Goal: Check status

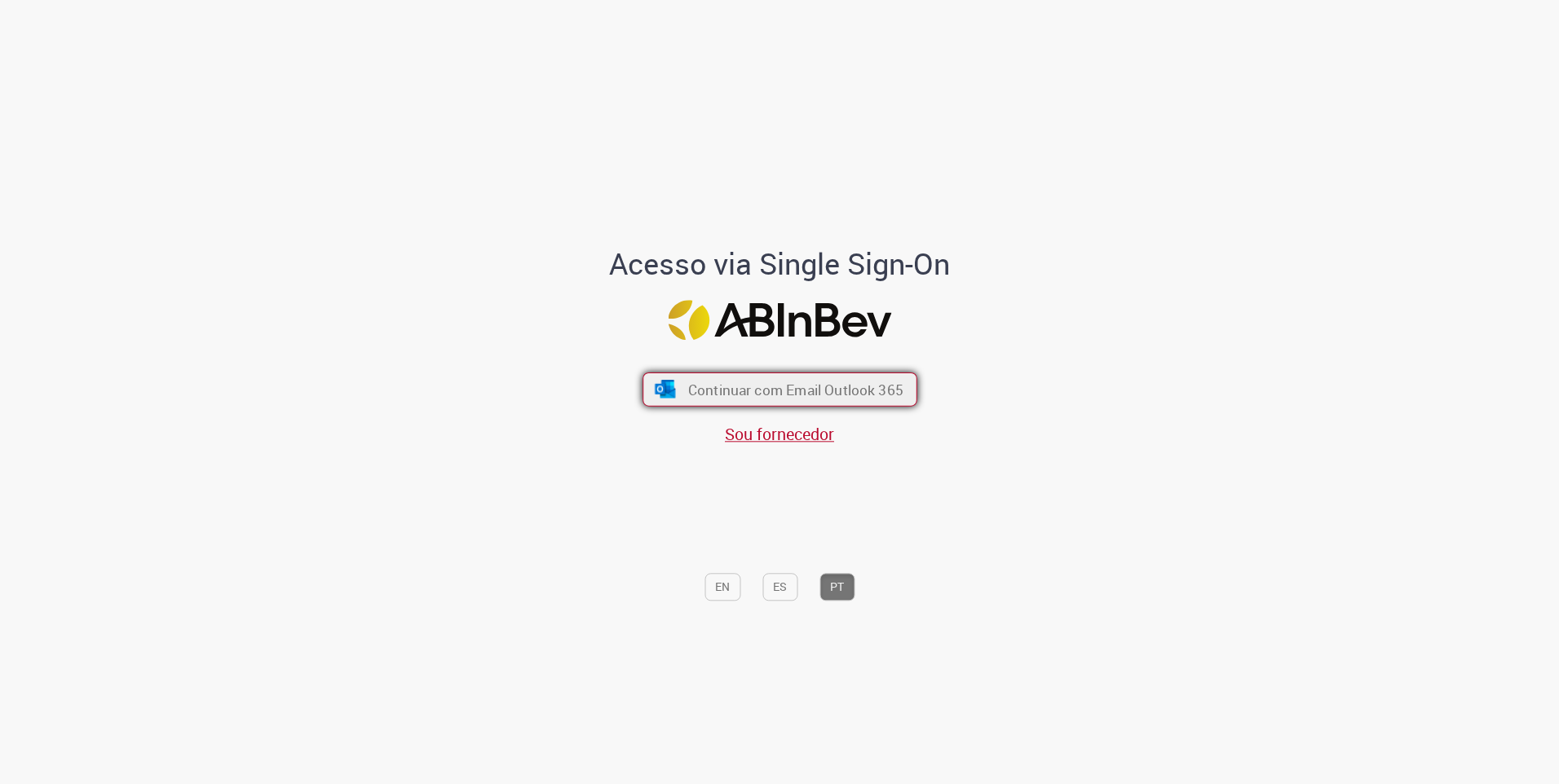
click at [725, 379] on button "Continuar com Email Outlook 365" at bounding box center [780, 389] width 275 height 34
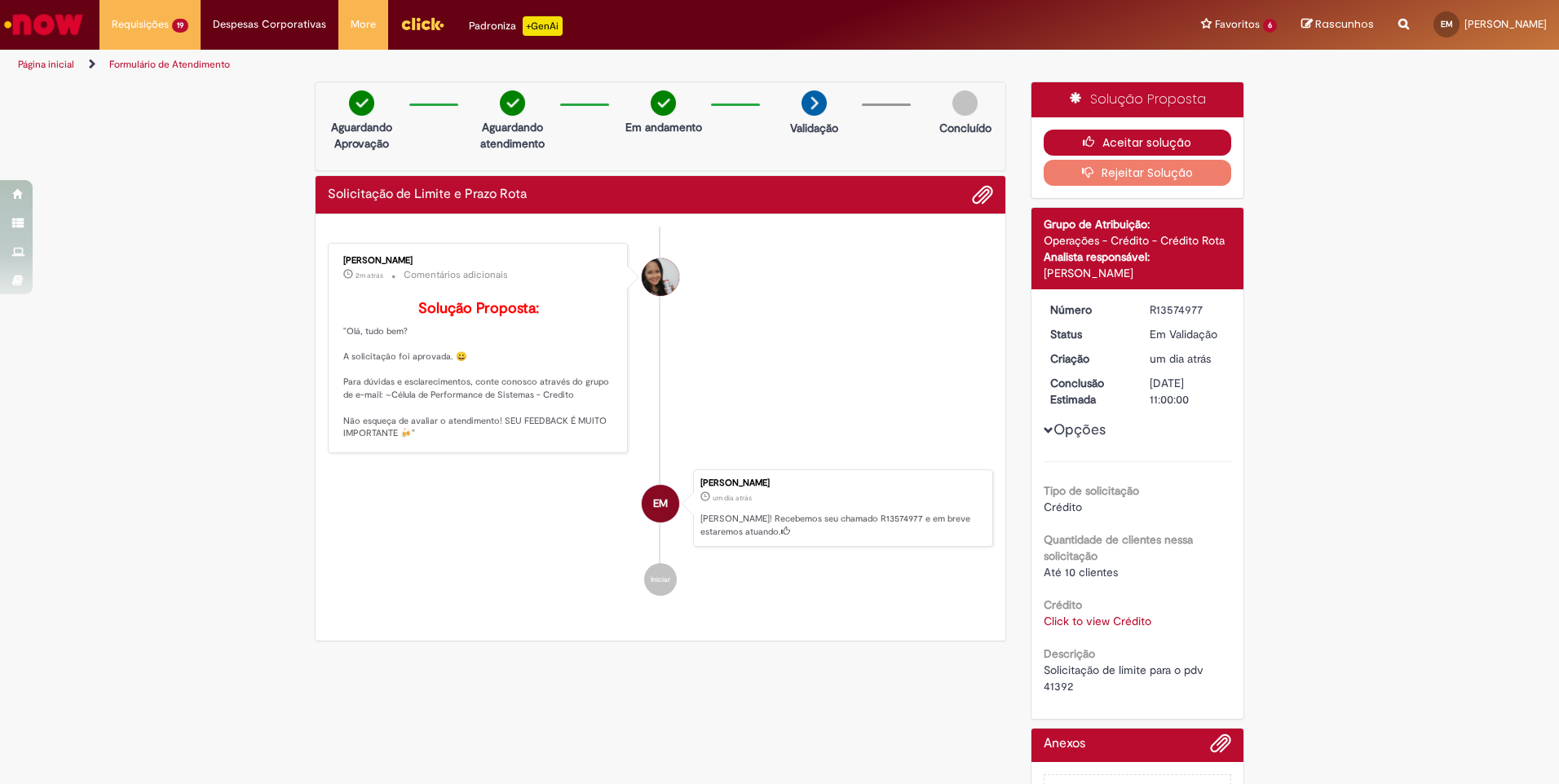
click at [1083, 145] on icon "button" at bounding box center [1093, 141] width 20 height 11
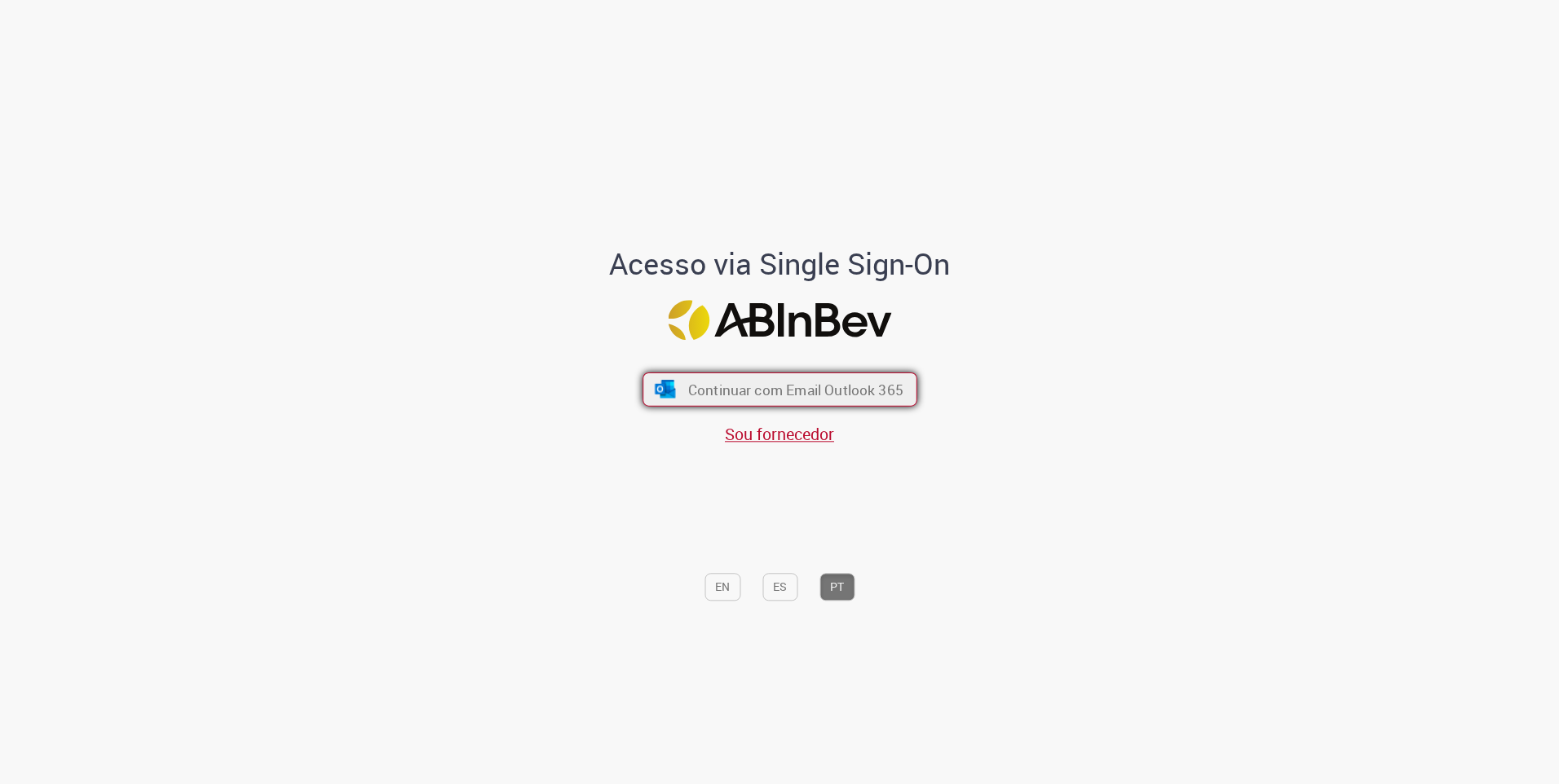
click at [842, 386] on span "Continuar com Email Outlook 365" at bounding box center [794, 389] width 215 height 19
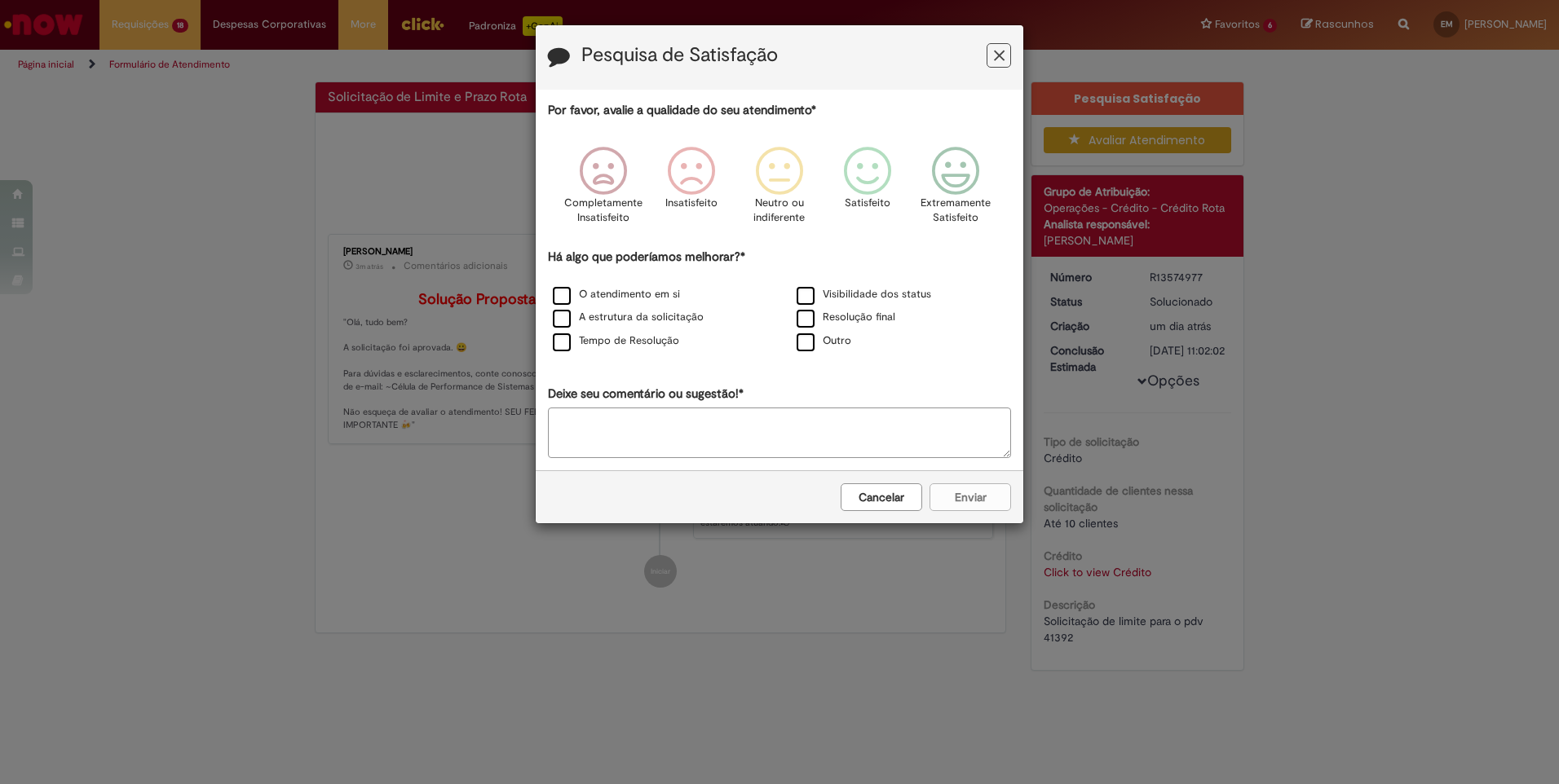
click at [991, 54] on button "Feedback" at bounding box center [999, 55] width 25 height 25
